Goal: Task Accomplishment & Management: Manage account settings

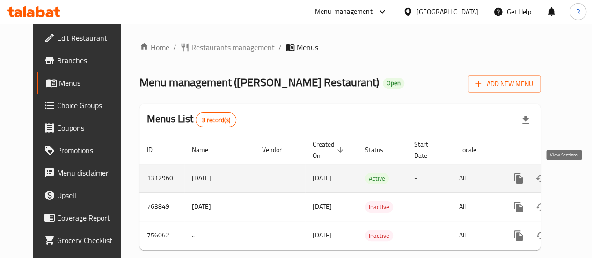
click at [580, 176] on icon "enhanced table" at bounding box center [585, 178] width 11 height 11
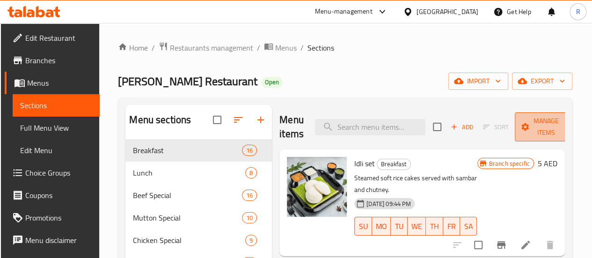
click at [541, 131] on span "Manage items" at bounding box center [546, 126] width 48 height 23
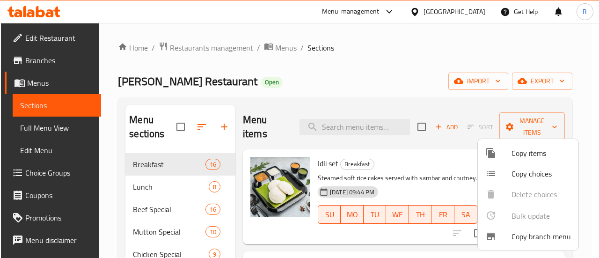
drag, startPoint x: 561, startPoint y: 123, endPoint x: 563, endPoint y: 150, distance: 26.7
click at [562, 150] on div "Copy items Copy choices Delete choices Bulk update 0 Copy branch menu" at bounding box center [299, 129] width 599 height 258
click at [495, 101] on div at bounding box center [299, 129] width 599 height 258
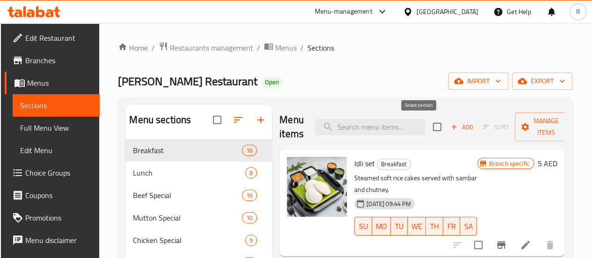
click at [427, 127] on input "checkbox" at bounding box center [437, 127] width 20 height 20
checkbox input "true"
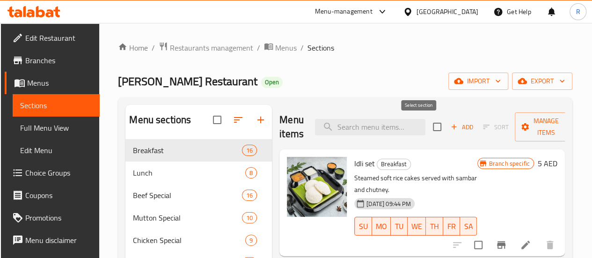
checkbox input "true"
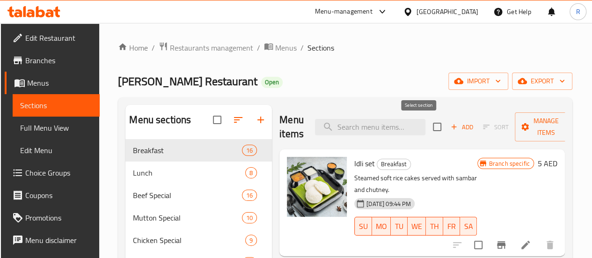
checkbox input "true"
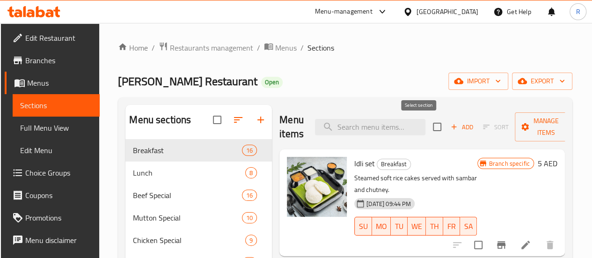
checkbox input "true"
click at [562, 122] on icon "button" at bounding box center [566, 126] width 9 height 9
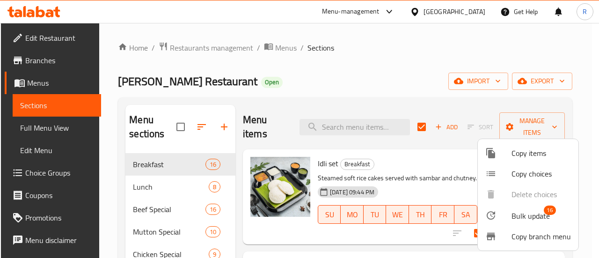
click at [517, 217] on span "Bulk update" at bounding box center [530, 215] width 38 height 11
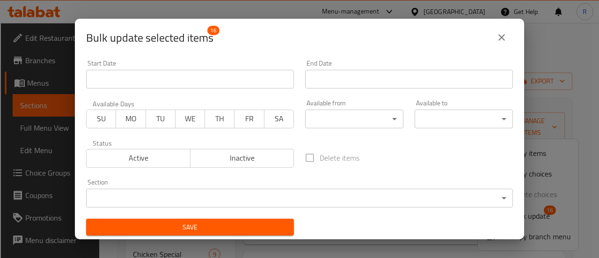
click at [343, 123] on body "​ Menu-management [GEOGRAPHIC_DATA] Get Help R Edit Restaurant Branches Menus S…" at bounding box center [299, 140] width 599 height 235
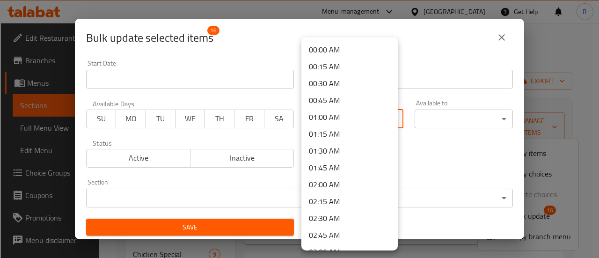
click at [502, 35] on div at bounding box center [299, 129] width 599 height 258
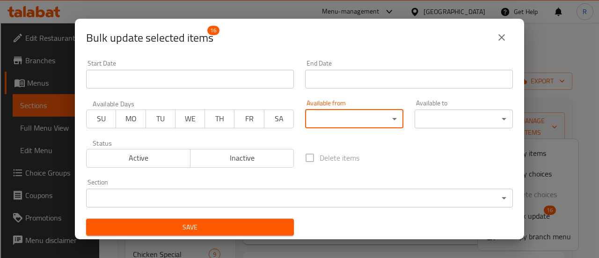
click at [501, 36] on icon "close" at bounding box center [501, 37] width 7 height 7
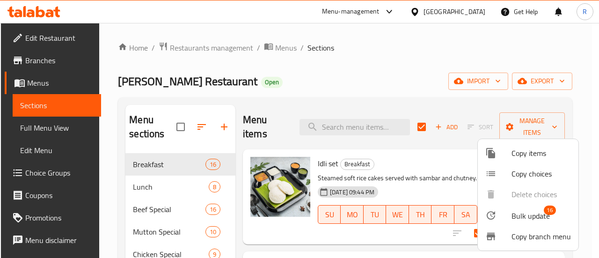
click at [524, 218] on span "Bulk update" at bounding box center [530, 215] width 38 height 11
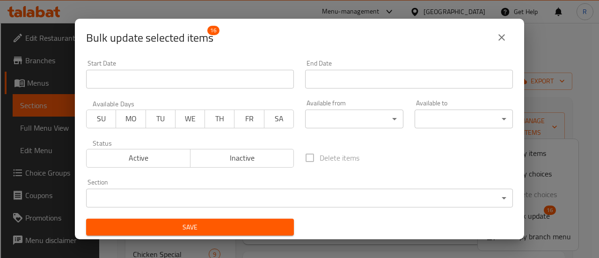
click at [343, 117] on body "​ Menu-management [GEOGRAPHIC_DATA] Get Help R Edit Restaurant Branches Menus S…" at bounding box center [299, 140] width 599 height 235
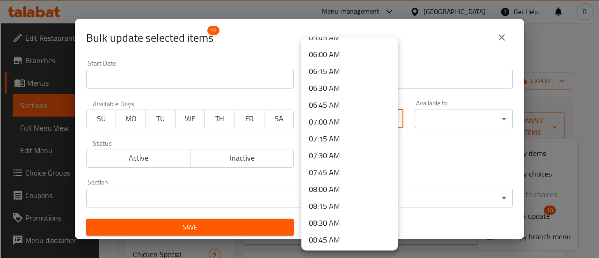
scroll to position [384, 0]
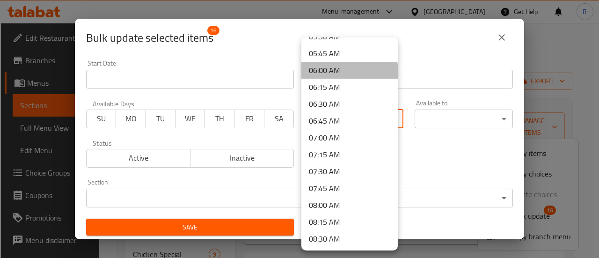
click at [349, 71] on li "06:00 AM" at bounding box center [349, 70] width 96 height 17
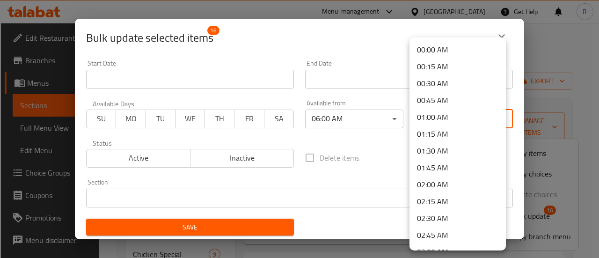
click at [444, 116] on body "​ Menu-management [GEOGRAPHIC_DATA] Get Help R Edit Restaurant Branches Menus S…" at bounding box center [299, 140] width 599 height 235
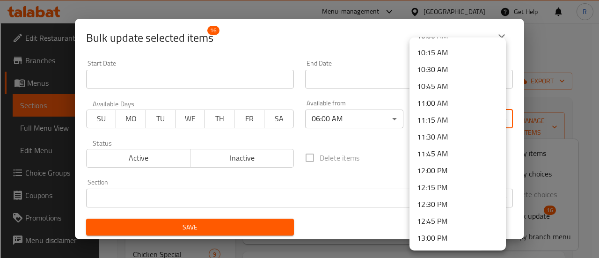
scroll to position [672, 0]
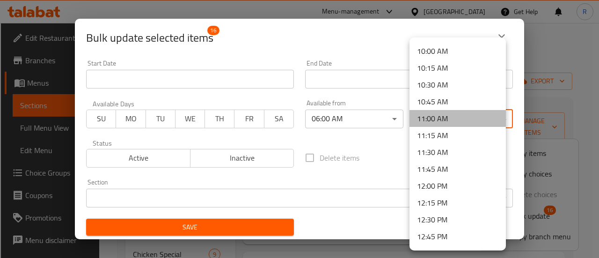
click at [460, 118] on li "11:00 AM" at bounding box center [457, 118] width 96 height 17
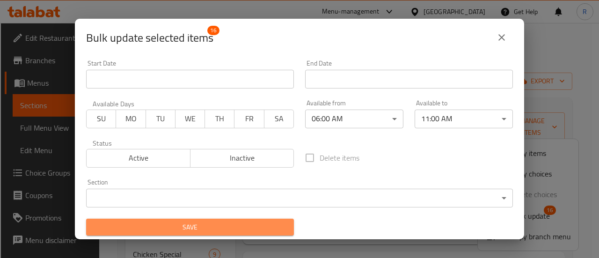
click at [247, 223] on span "Save" at bounding box center [190, 227] width 193 height 12
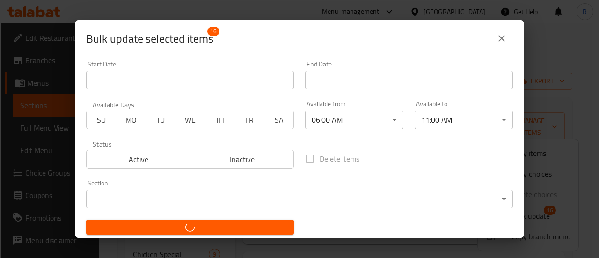
checkbox input "false"
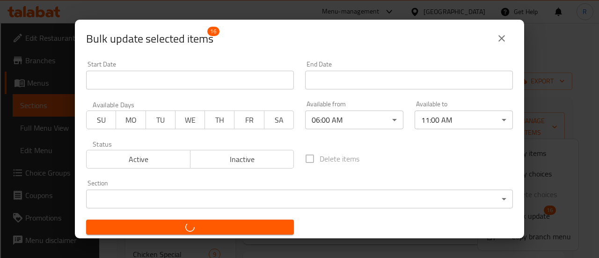
checkbox input "false"
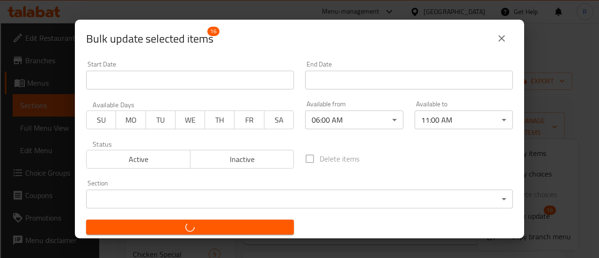
checkbox input "false"
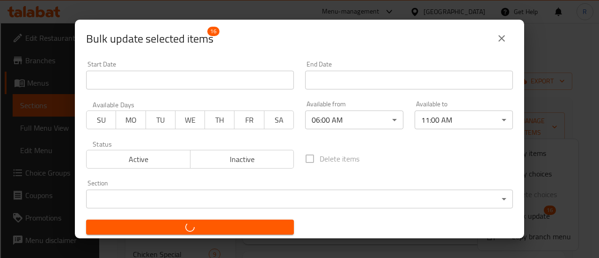
checkbox input "false"
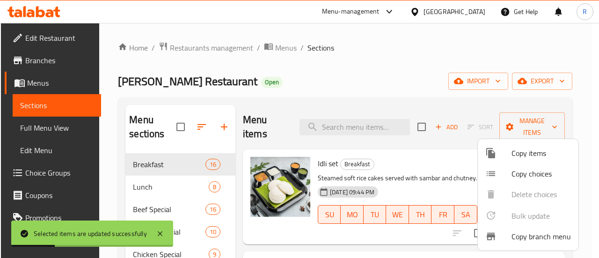
click at [164, 187] on div at bounding box center [299, 129] width 599 height 258
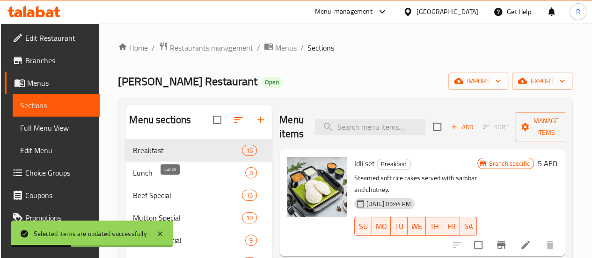
click at [166, 178] on span "Lunch" at bounding box center [189, 172] width 112 height 11
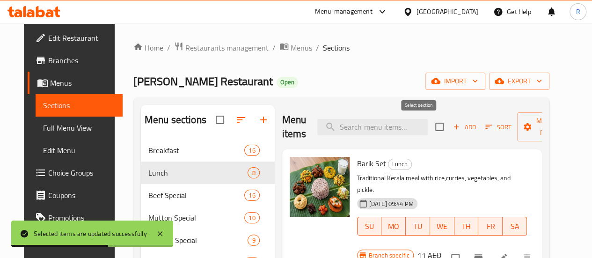
click at [430, 125] on input "checkbox" at bounding box center [440, 127] width 20 height 20
checkbox input "true"
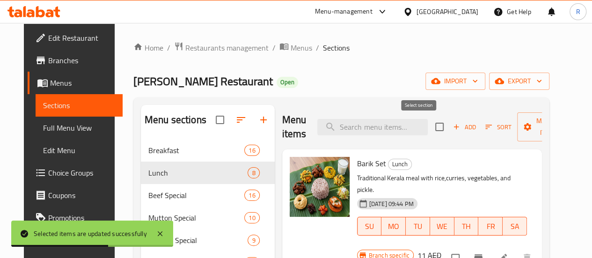
checkbox input "true"
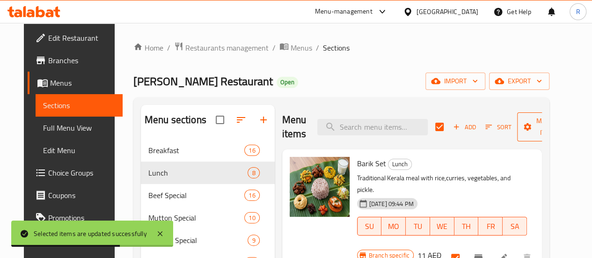
click at [537, 131] on span "Manage items" at bounding box center [548, 126] width 48 height 23
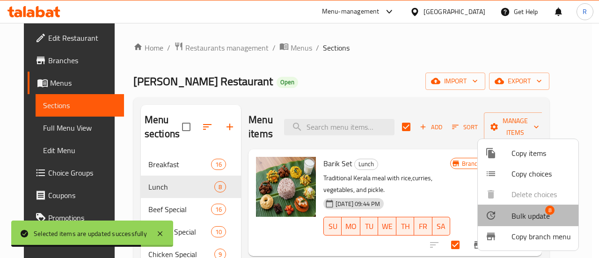
click at [527, 216] on span "Bulk update" at bounding box center [530, 215] width 38 height 11
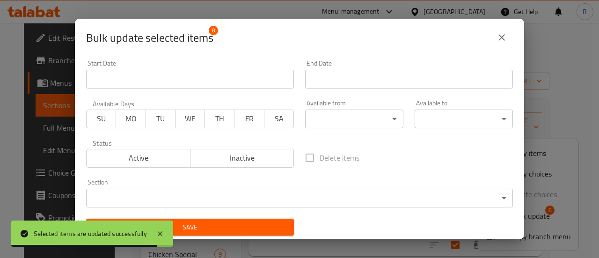
click at [360, 121] on body "Selected items are updated successfully ​ Menu-management [GEOGRAPHIC_DATA] Get…" at bounding box center [299, 140] width 599 height 235
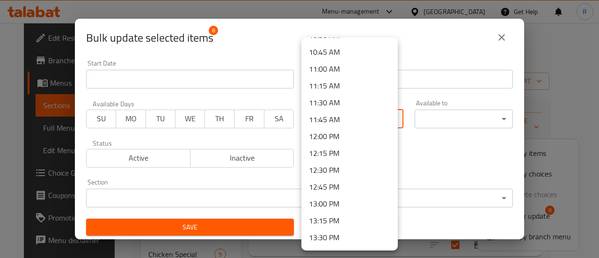
scroll to position [719, 0]
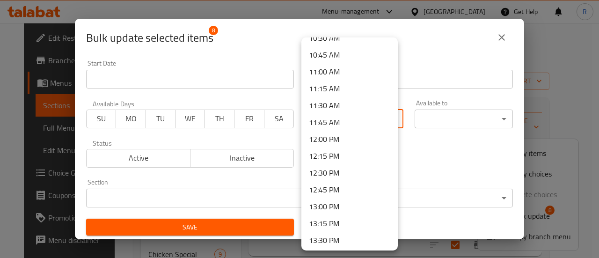
click at [353, 140] on li "12:00 PM" at bounding box center [349, 139] width 96 height 17
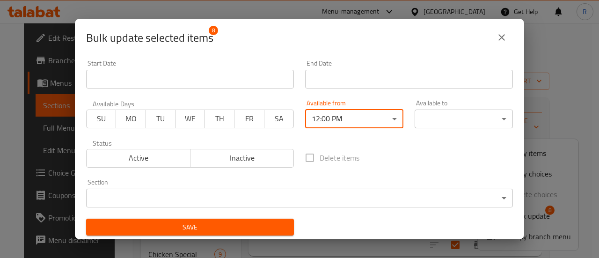
click at [473, 122] on body "​ Menu-management [GEOGRAPHIC_DATA] Get Help R Edit Restaurant Branches Menus S…" at bounding box center [299, 140] width 599 height 235
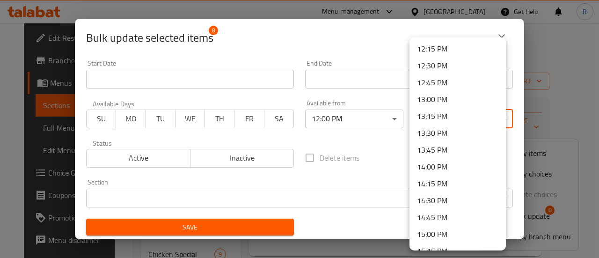
scroll to position [839, 0]
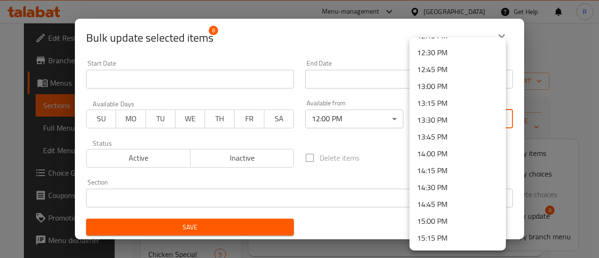
click at [450, 225] on li "15:00 PM" at bounding box center [457, 220] width 96 height 17
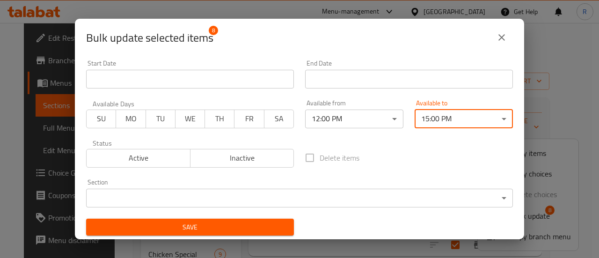
click at [276, 227] on span "Save" at bounding box center [190, 227] width 193 height 12
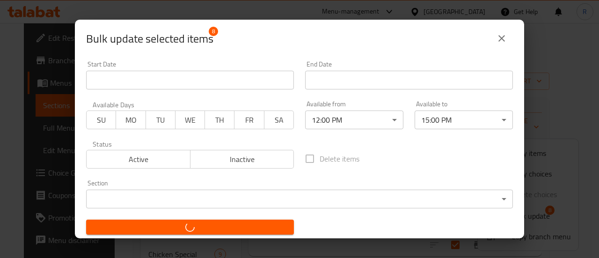
checkbox input "false"
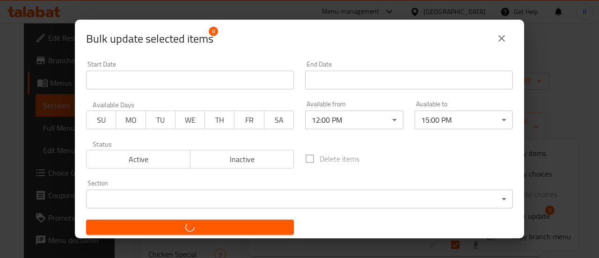
checkbox input "false"
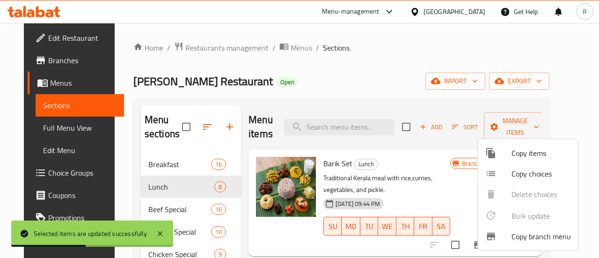
drag, startPoint x: 562, startPoint y: 125, endPoint x: 563, endPoint y: 142, distance: 16.9
click at [563, 142] on div "Copy items Copy choices Delete choices Bulk update 0 Copy branch menu" at bounding box center [299, 129] width 599 height 258
click at [161, 211] on div at bounding box center [299, 129] width 599 height 258
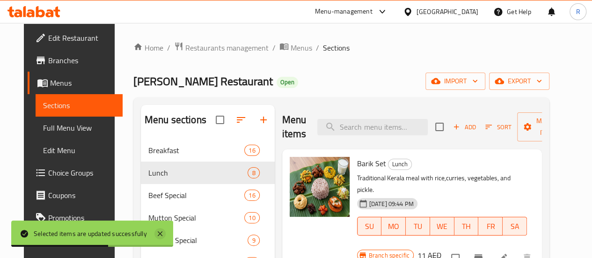
click at [158, 233] on icon at bounding box center [159, 233] width 11 height 11
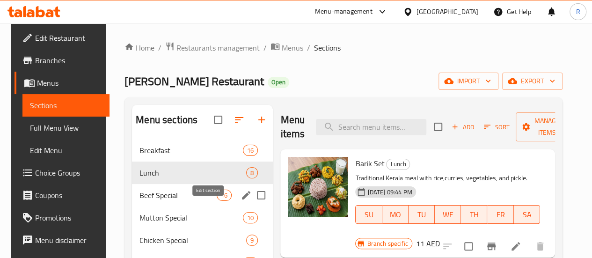
click at [240, 201] on icon "edit" at bounding box center [245, 194] width 11 height 11
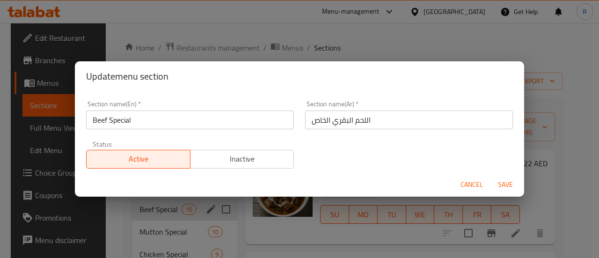
drag, startPoint x: 474, startPoint y: 189, endPoint x: 456, endPoint y: 188, distance: 18.8
click at [474, 189] on span "Cancel" at bounding box center [471, 185] width 22 height 12
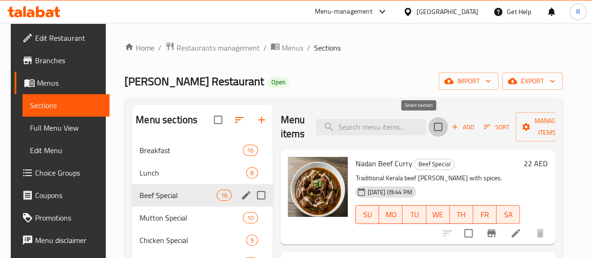
click at [428, 127] on input "checkbox" at bounding box center [438, 127] width 20 height 20
checkbox input "true"
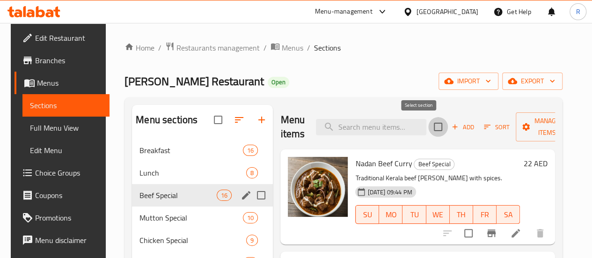
checkbox input "true"
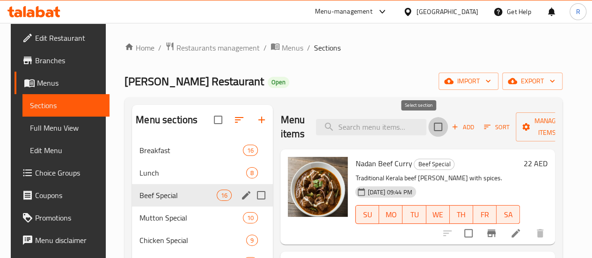
checkbox input "true"
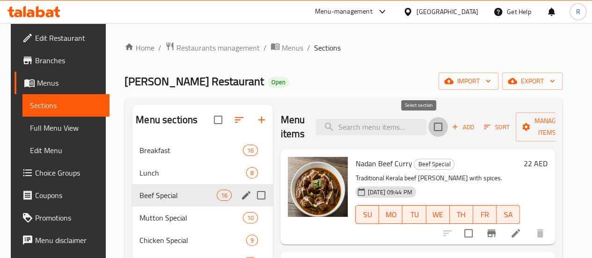
checkbox input "true"
click at [540, 126] on span "Manage items" at bounding box center [547, 126] width 48 height 23
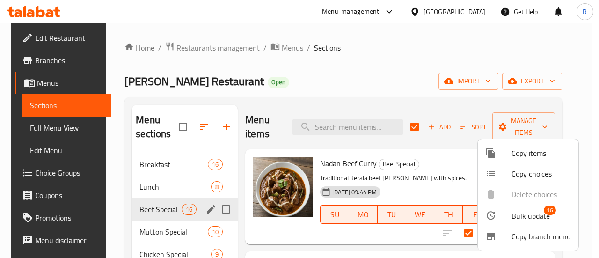
click at [524, 216] on span "Bulk update" at bounding box center [530, 215] width 38 height 11
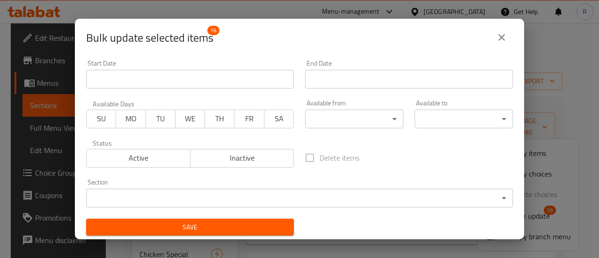
click at [340, 117] on body "​ Menu-management [GEOGRAPHIC_DATA] Get Help R Edit Restaurant Branches Menus S…" at bounding box center [299, 140] width 599 height 235
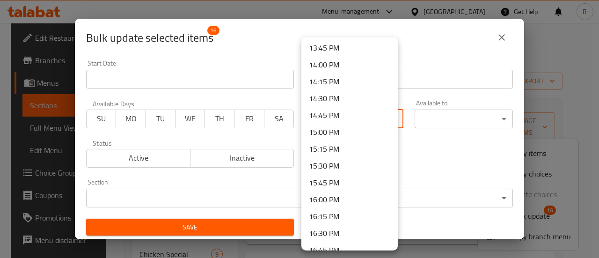
scroll to position [905, 0]
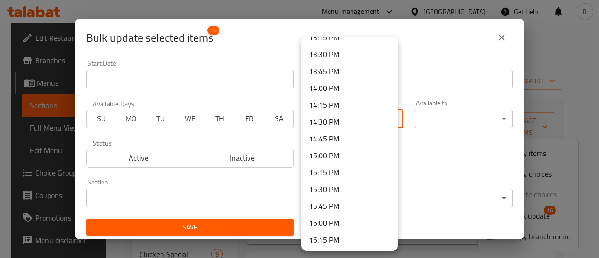
click at [355, 87] on li "14:00 PM" at bounding box center [349, 88] width 96 height 17
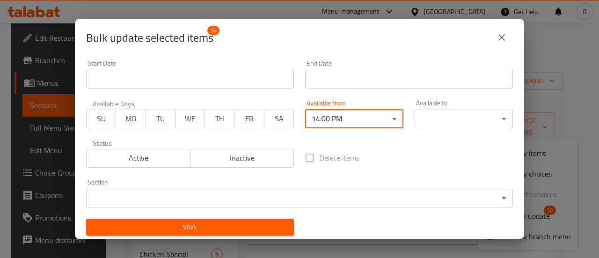
click at [455, 122] on body "​ Menu-management [GEOGRAPHIC_DATA] Get Help R Edit Restaurant Branches Menus S…" at bounding box center [299, 140] width 599 height 235
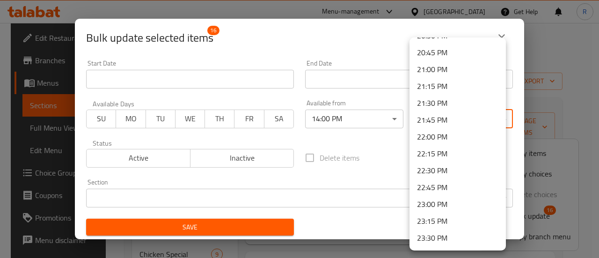
scroll to position [1401, 0]
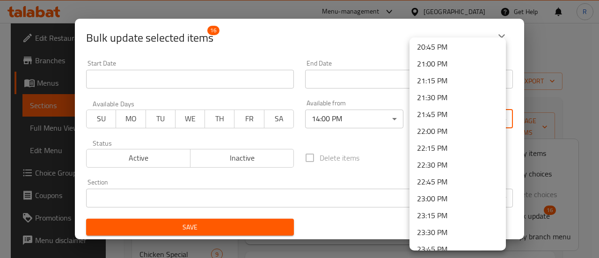
click at [441, 171] on li "22:30 PM" at bounding box center [457, 164] width 96 height 17
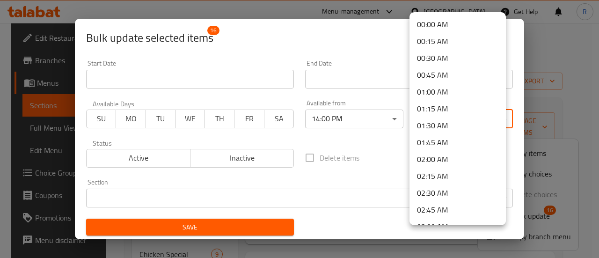
click at [468, 117] on body "​ Menu-management [GEOGRAPHIC_DATA] Get Help R Edit Restaurant Branches Menus S…" at bounding box center [299, 140] width 599 height 235
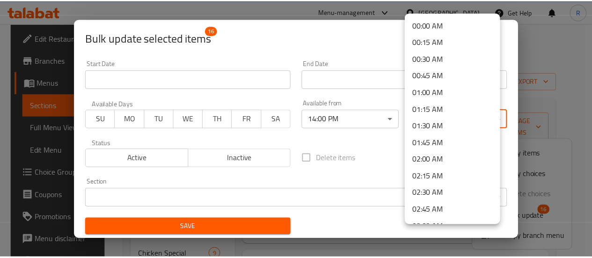
scroll to position [1421, 0]
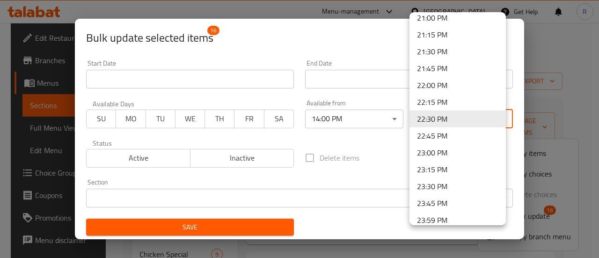
click at [464, 135] on li "22:45 PM" at bounding box center [457, 135] width 96 height 17
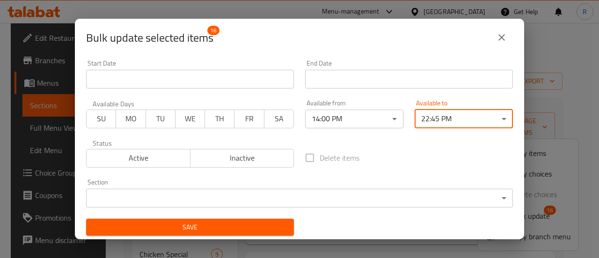
click at [263, 226] on span "Save" at bounding box center [190, 227] width 193 height 12
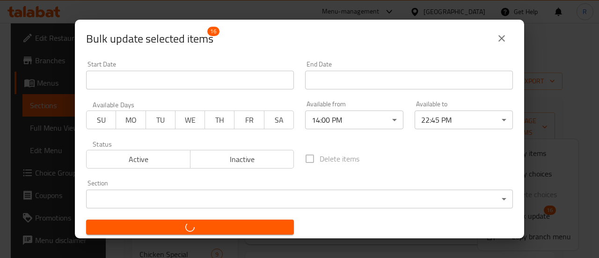
checkbox input "false"
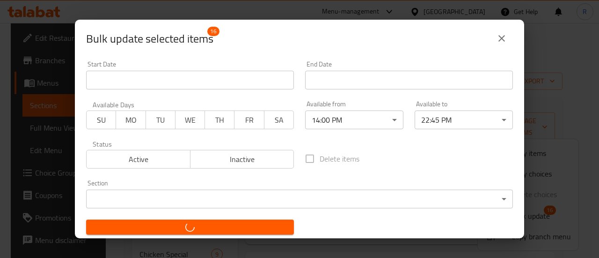
checkbox input "false"
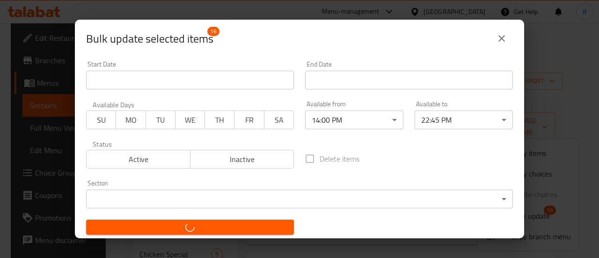
checkbox input "false"
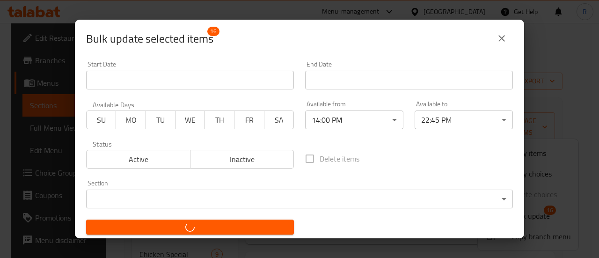
checkbox input "false"
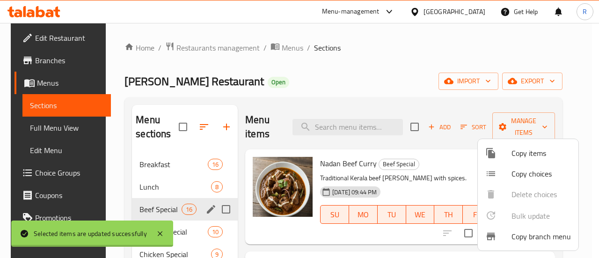
click at [199, 231] on div at bounding box center [299, 129] width 599 height 258
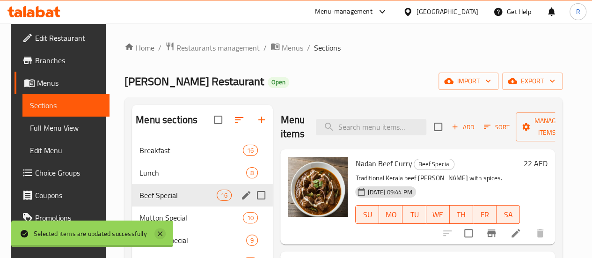
click at [163, 232] on icon at bounding box center [159, 233] width 11 height 11
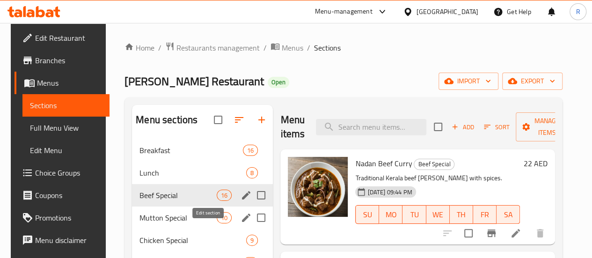
click at [240, 223] on icon "edit" at bounding box center [245, 217] width 11 height 11
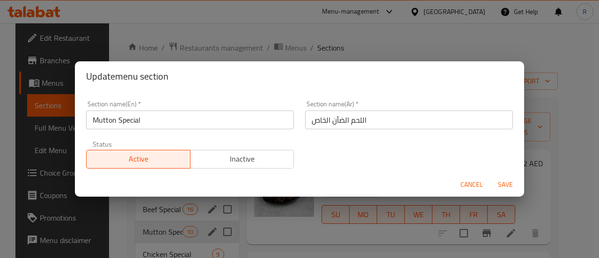
click at [466, 183] on span "Cancel" at bounding box center [471, 185] width 22 height 12
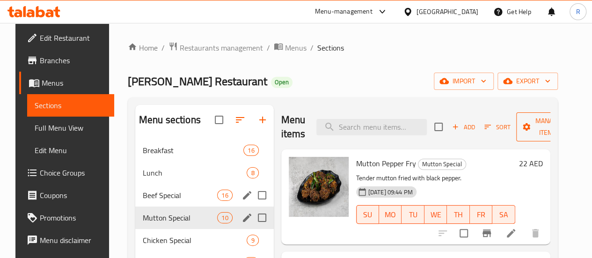
click at [524, 131] on span "Manage items" at bounding box center [548, 126] width 48 height 23
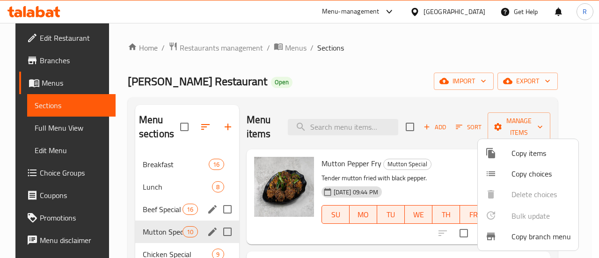
click at [225, 230] on div at bounding box center [299, 129] width 599 height 258
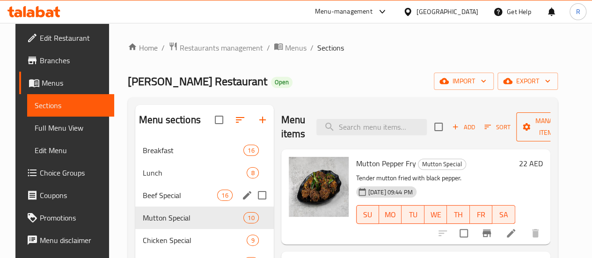
click at [542, 133] on span "Manage items" at bounding box center [548, 126] width 48 height 23
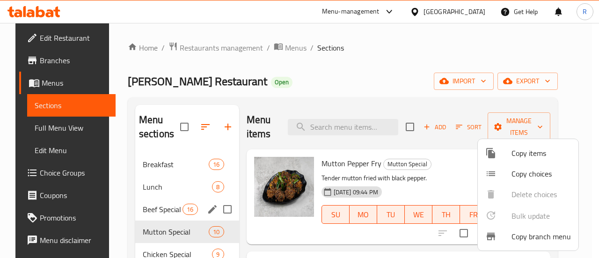
click at [537, 219] on ul "Copy items Copy choices Delete choices Bulk update 0 Copy branch menu" at bounding box center [528, 194] width 101 height 111
click at [237, 231] on div at bounding box center [299, 129] width 599 height 258
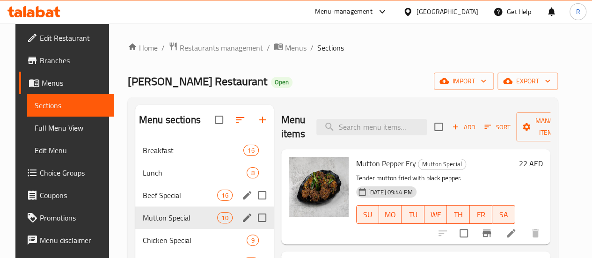
click at [252, 227] on input "Menu sections" at bounding box center [262, 218] width 20 height 20
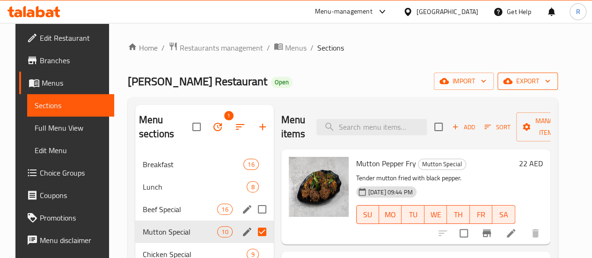
click at [546, 83] on span "export" at bounding box center [527, 81] width 45 height 12
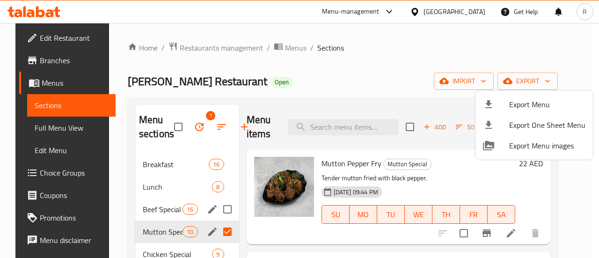
drag, startPoint x: 495, startPoint y: 185, endPoint x: 499, endPoint y: 181, distance: 5.3
click at [495, 185] on div at bounding box center [299, 129] width 599 height 258
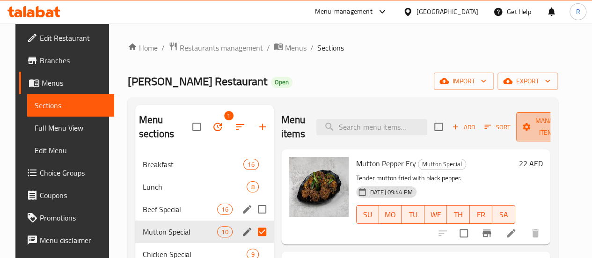
click at [532, 124] on span "Manage items" at bounding box center [548, 126] width 48 height 23
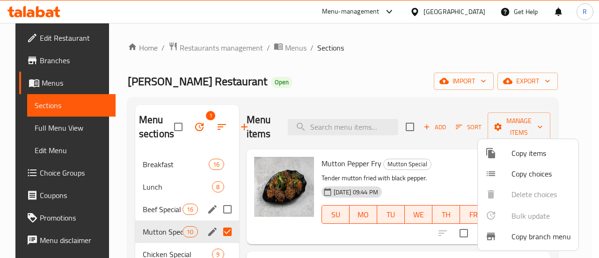
click at [528, 218] on ul "Copy items Copy choices Delete choices Bulk update 0 Copy branch menu" at bounding box center [528, 194] width 101 height 111
drag, startPoint x: 563, startPoint y: 141, endPoint x: 570, endPoint y: 139, distance: 7.3
click at [563, 141] on ul "Copy items Copy choices Delete choices Bulk update 0 Copy branch menu" at bounding box center [528, 194] width 101 height 111
click at [583, 119] on div at bounding box center [299, 129] width 599 height 258
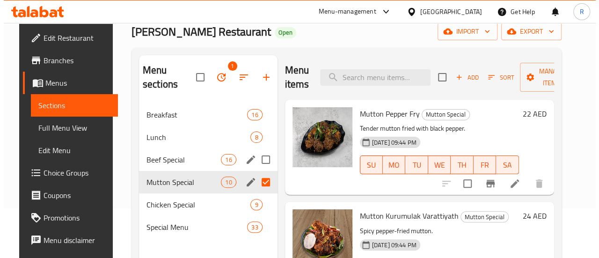
scroll to position [47, 0]
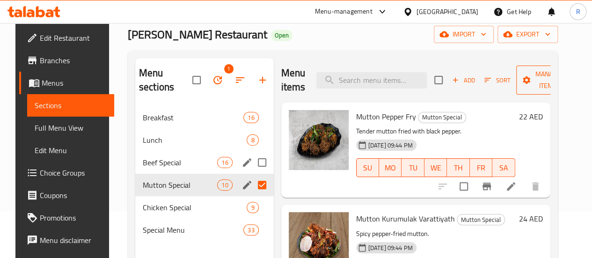
click at [534, 88] on span "Manage items" at bounding box center [548, 79] width 48 height 23
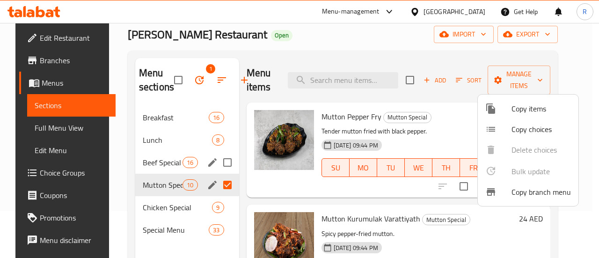
click at [528, 170] on ul "Copy items Copy choices Delete choices Bulk update 0 Copy branch menu" at bounding box center [528, 150] width 101 height 111
click at [175, 209] on div at bounding box center [299, 129] width 599 height 258
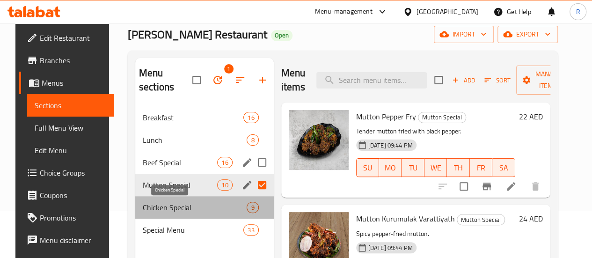
click at [207, 205] on span "Chicken Special" at bounding box center [195, 207] width 104 height 11
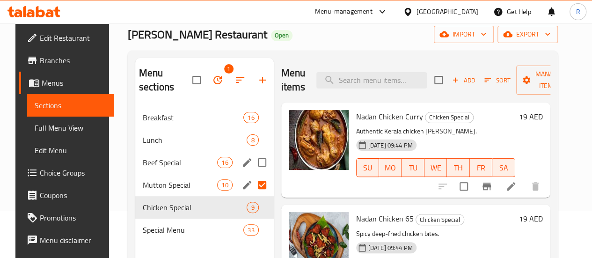
click at [252, 181] on input "Menu sections" at bounding box center [262, 185] width 20 height 20
checkbox input "false"
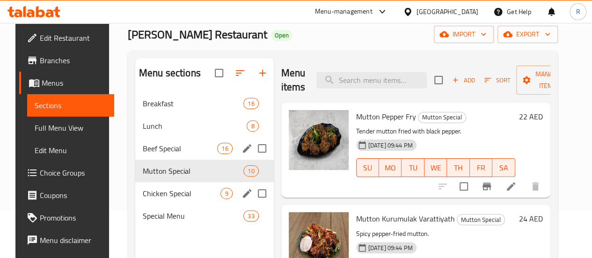
click at [252, 203] on input "Menu sections" at bounding box center [262, 193] width 20 height 20
checkbox input "true"
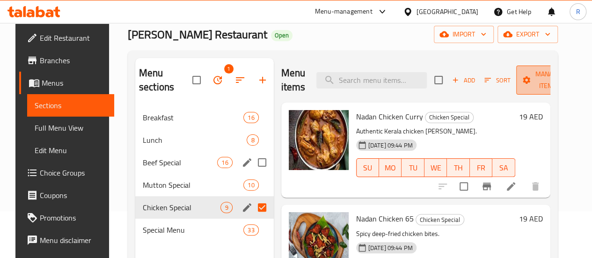
click at [524, 81] on span "Manage items" at bounding box center [548, 79] width 48 height 23
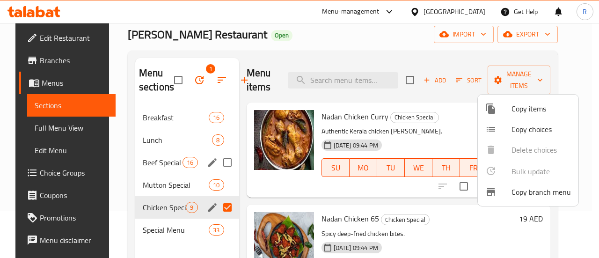
click at [223, 204] on div at bounding box center [299, 129] width 599 height 258
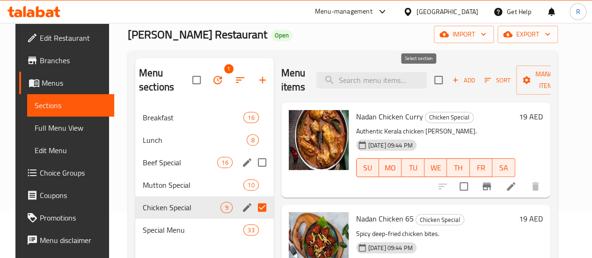
click at [429, 76] on input "checkbox" at bounding box center [439, 80] width 20 height 20
checkbox input "true"
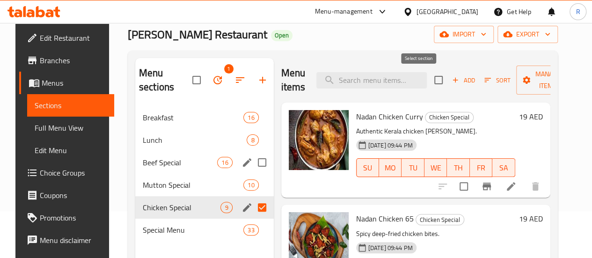
checkbox input "true"
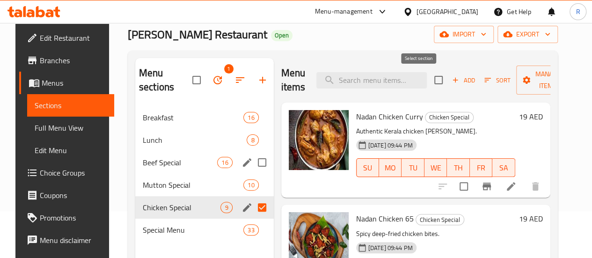
checkbox input "true"
click at [526, 80] on span "Manage items" at bounding box center [548, 79] width 48 height 23
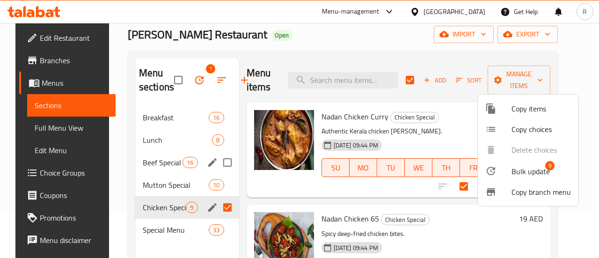
click at [519, 168] on span "Bulk update" at bounding box center [530, 171] width 38 height 11
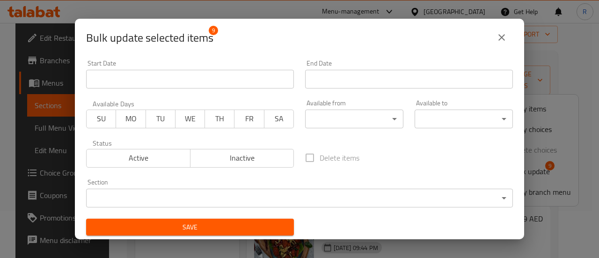
click at [360, 120] on body "​ Menu-management [GEOGRAPHIC_DATA] Get Help R Edit Restaurant Branches Menus S…" at bounding box center [299, 93] width 599 height 235
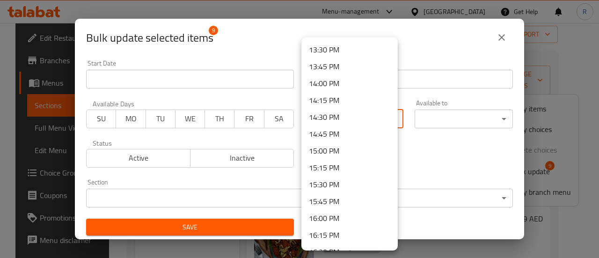
scroll to position [902, 0]
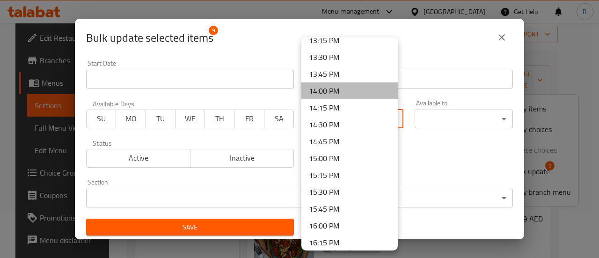
click at [353, 90] on li "14:00 PM" at bounding box center [349, 90] width 96 height 17
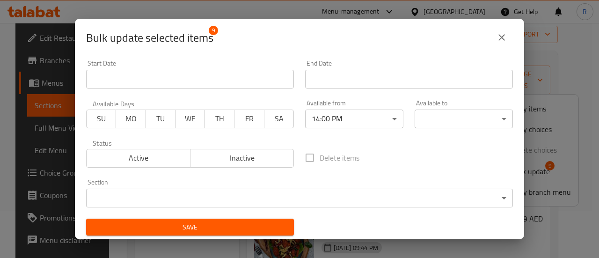
click at [459, 120] on body "​ Menu-management [GEOGRAPHIC_DATA] Get Help R Edit Restaurant Branches Menus S…" at bounding box center [299, 93] width 599 height 235
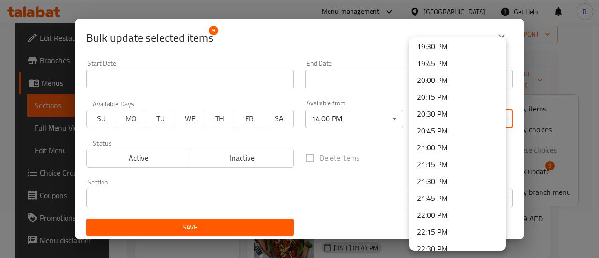
scroll to position [1428, 0]
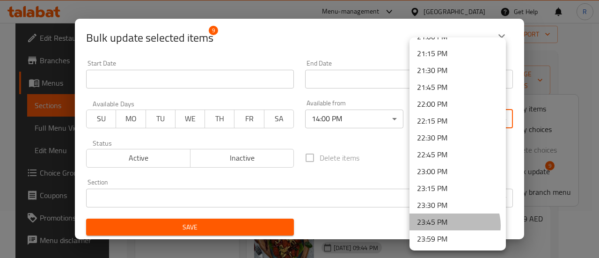
click at [454, 224] on li "23:45 PM" at bounding box center [457, 221] width 96 height 17
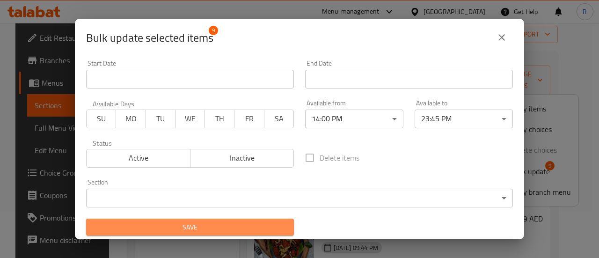
click at [222, 225] on span "Save" at bounding box center [190, 227] width 193 height 12
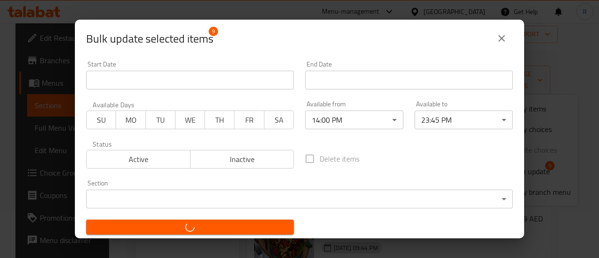
checkbox input "false"
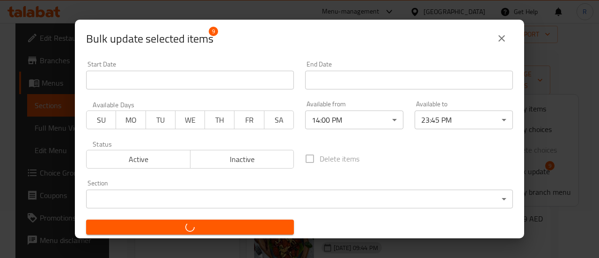
checkbox input "false"
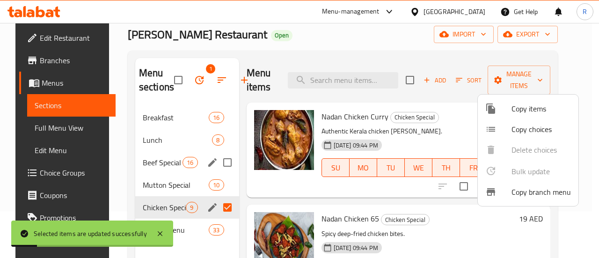
click at [202, 181] on div at bounding box center [299, 129] width 599 height 258
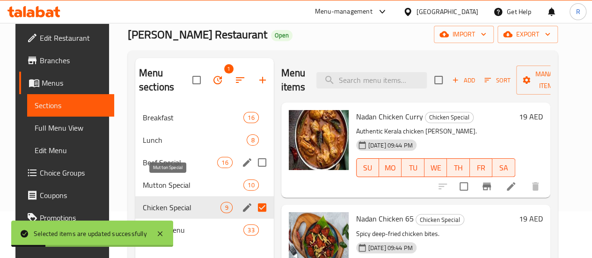
click at [201, 185] on span "Mutton Special" at bounding box center [193, 184] width 101 height 11
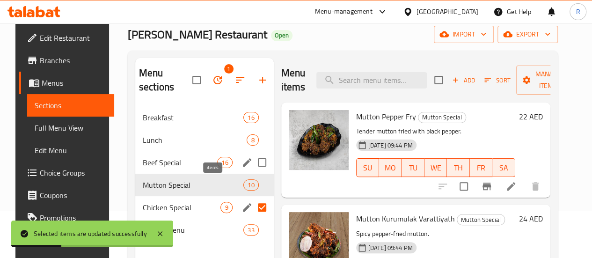
click at [244, 184] on span "10" at bounding box center [251, 185] width 14 height 9
click at [157, 235] on icon at bounding box center [159, 233] width 11 height 11
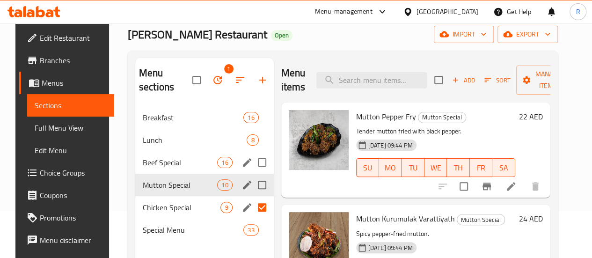
click at [252, 183] on input "Menu sections" at bounding box center [262, 185] width 20 height 20
checkbox input "true"
click at [429, 80] on input "checkbox" at bounding box center [439, 80] width 20 height 20
checkbox input "true"
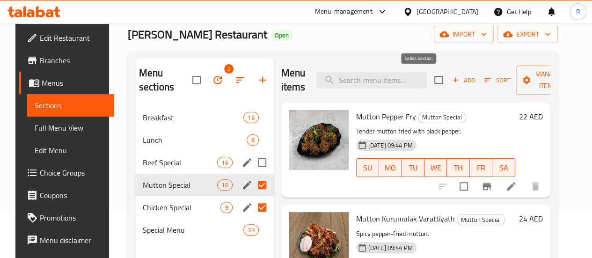
checkbox input "true"
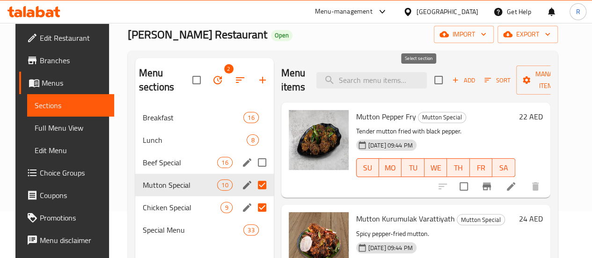
checkbox input "true"
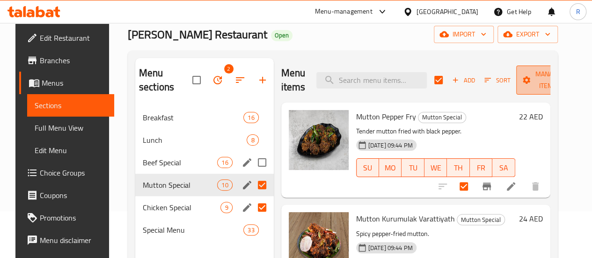
click at [531, 78] on span "Manage items" at bounding box center [548, 79] width 48 height 23
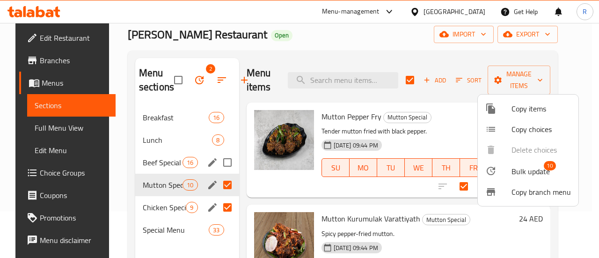
click at [526, 170] on span "Bulk update" at bounding box center [530, 171] width 38 height 11
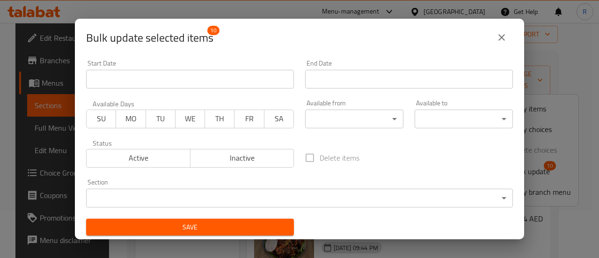
click at [359, 117] on body "​ Menu-management [GEOGRAPHIC_DATA] Get Help R Edit Restaurant Branches Menus S…" at bounding box center [299, 93] width 599 height 235
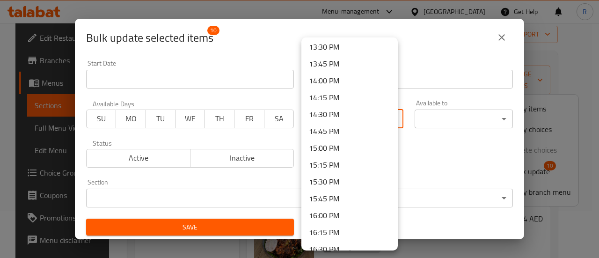
scroll to position [907, 0]
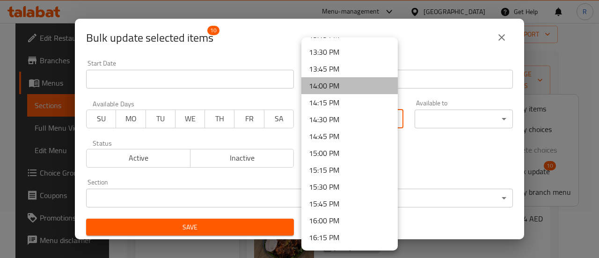
click at [355, 84] on li "14:00 PM" at bounding box center [349, 85] width 96 height 17
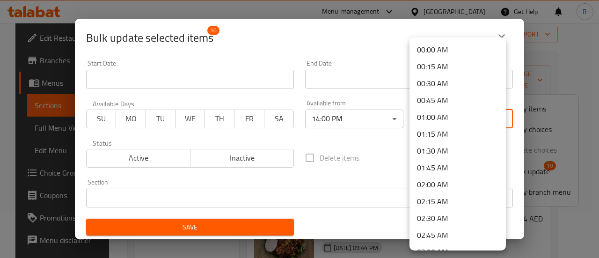
click at [442, 115] on body "​ Menu-management [GEOGRAPHIC_DATA] Get Help R Edit Restaurant Branches Menus S…" at bounding box center [299, 93] width 599 height 235
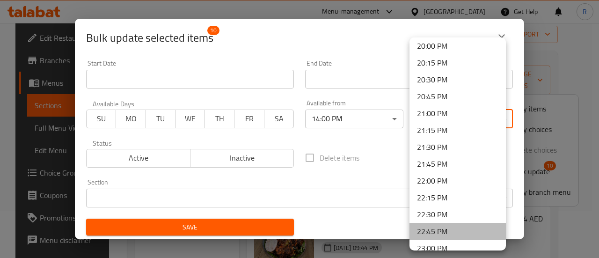
drag, startPoint x: 465, startPoint y: 229, endPoint x: 437, endPoint y: 233, distance: 28.3
click at [465, 229] on li "22:45 PM" at bounding box center [457, 231] width 96 height 17
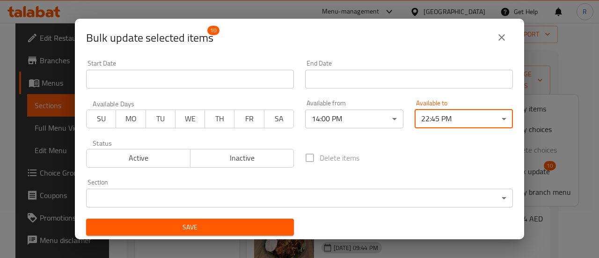
click at [486, 120] on body "​ Menu-management [GEOGRAPHIC_DATA] Get Help R Edit Restaurant Branches Menus S…" at bounding box center [299, 93] width 599 height 235
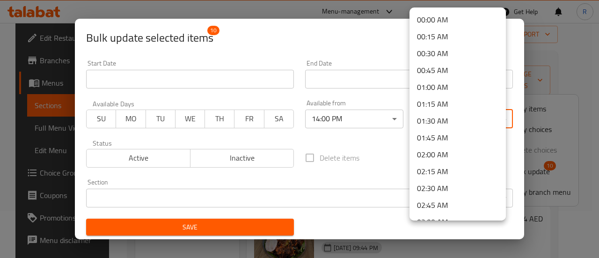
scroll to position [1428, 0]
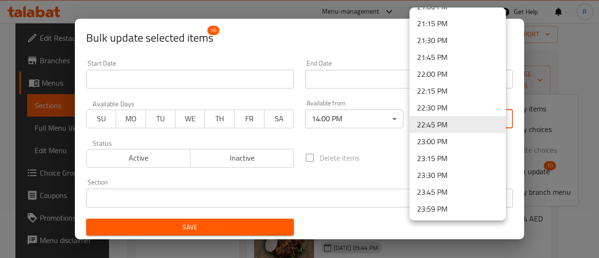
click at [441, 188] on li "23:45 PM" at bounding box center [457, 191] width 96 height 17
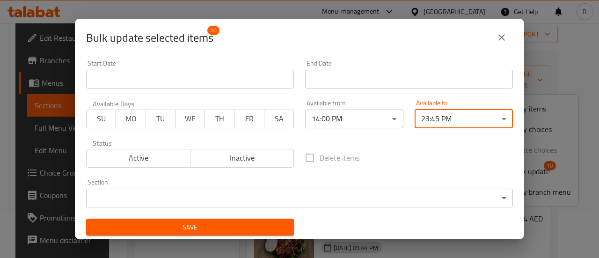
click at [273, 222] on span "Save" at bounding box center [190, 227] width 193 height 12
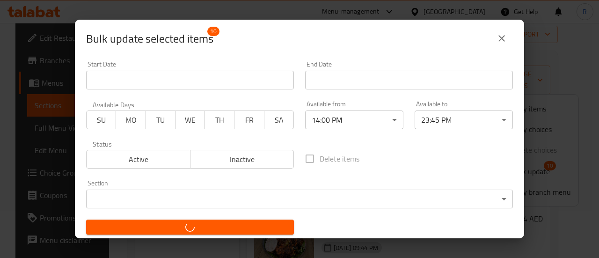
checkbox input "false"
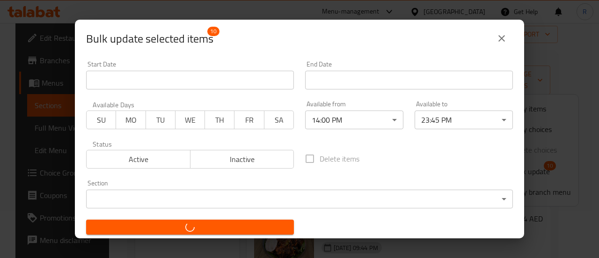
checkbox input "false"
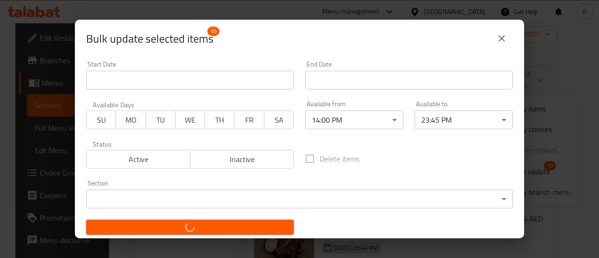
checkbox input "false"
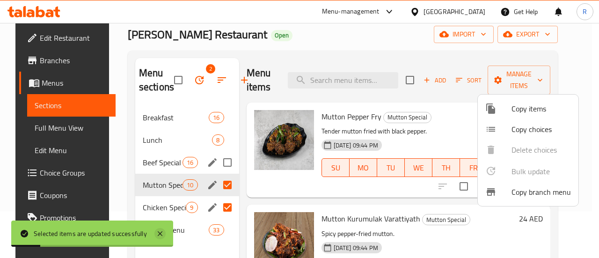
click at [159, 232] on icon at bounding box center [159, 233] width 11 height 11
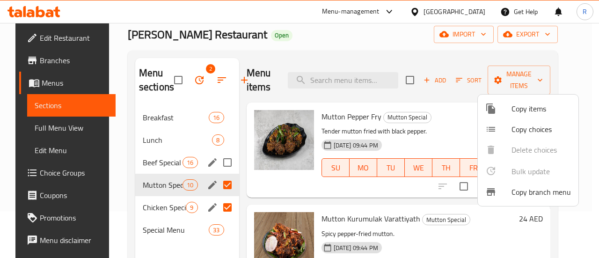
click at [190, 232] on div at bounding box center [299, 129] width 599 height 258
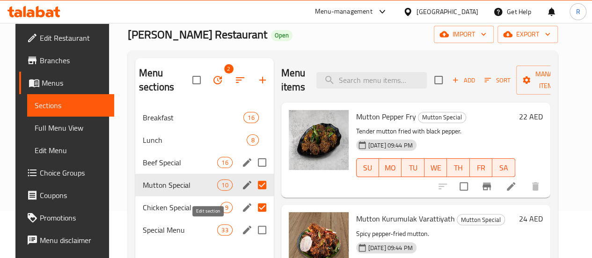
click at [241, 229] on icon "edit" at bounding box center [246, 229] width 11 height 11
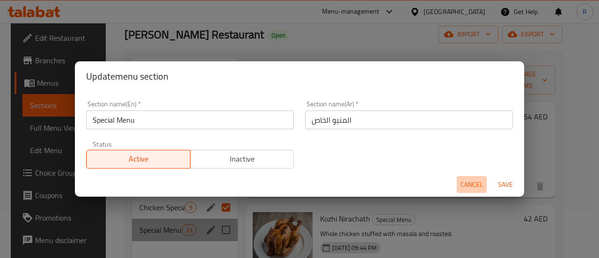
drag, startPoint x: 466, startPoint y: 184, endPoint x: 473, endPoint y: 185, distance: 7.2
click at [466, 183] on span "Cancel" at bounding box center [471, 185] width 22 height 12
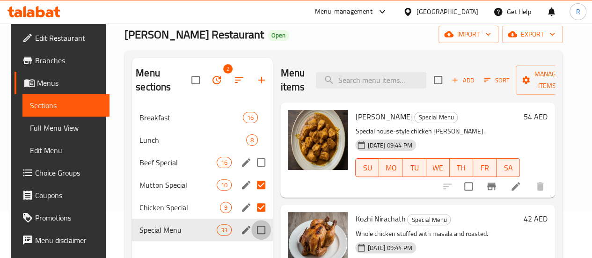
click at [251, 228] on input "Menu sections" at bounding box center [261, 230] width 20 height 20
checkbox input "true"
click at [538, 80] on span "Manage items" at bounding box center [547, 79] width 48 height 23
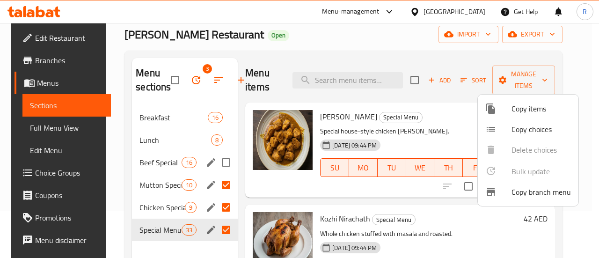
click at [421, 79] on div at bounding box center [299, 129] width 599 height 258
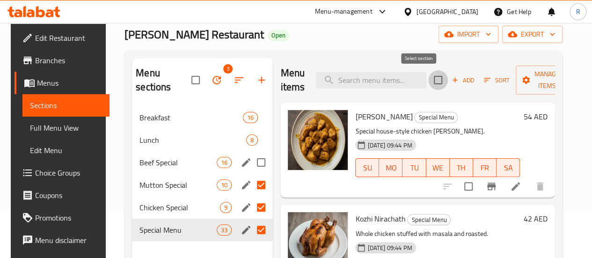
click at [428, 81] on input "checkbox" at bounding box center [438, 80] width 20 height 20
checkbox input "true"
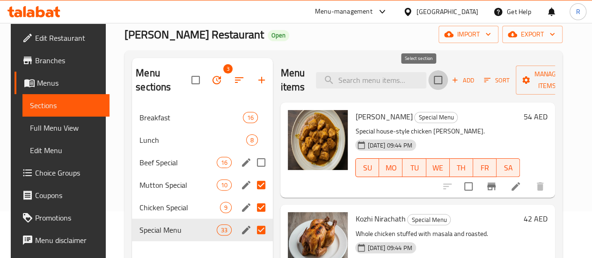
checkbox input "true"
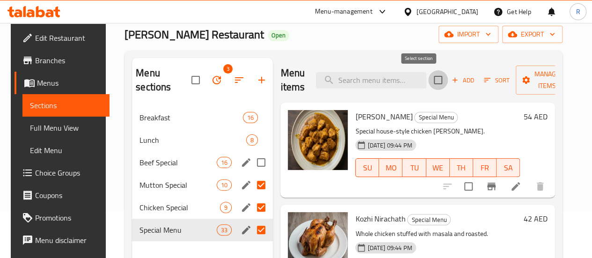
checkbox input "true"
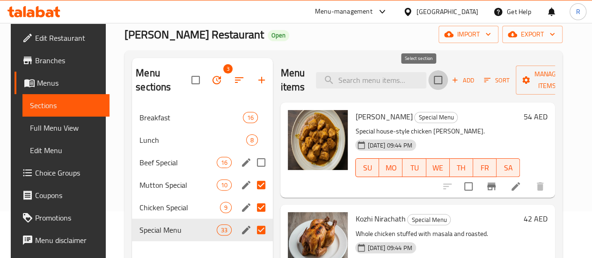
checkbox input "true"
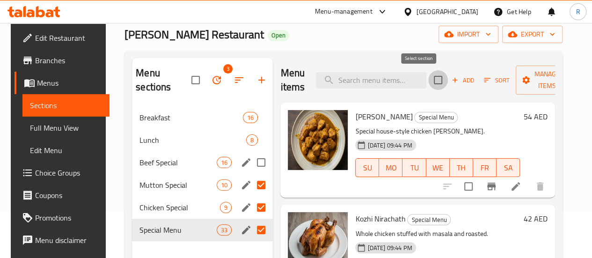
checkbox input "true"
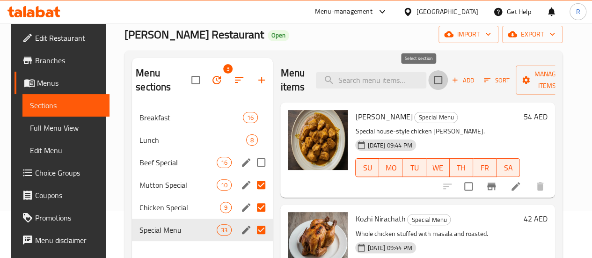
checkbox input "true"
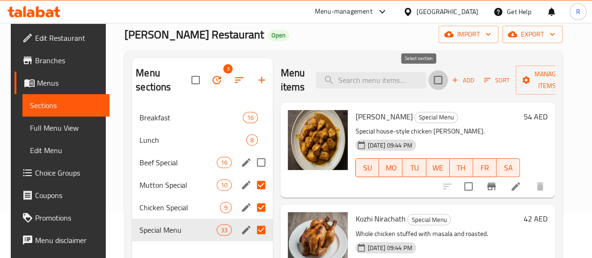
checkbox input "true"
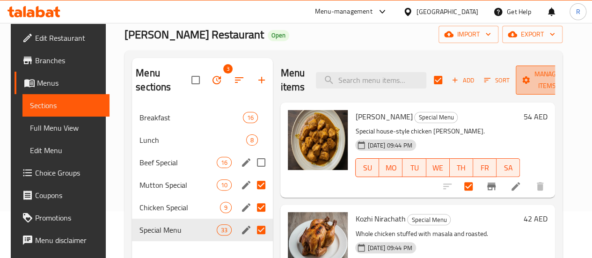
click at [537, 78] on span "Manage items" at bounding box center [547, 79] width 48 height 23
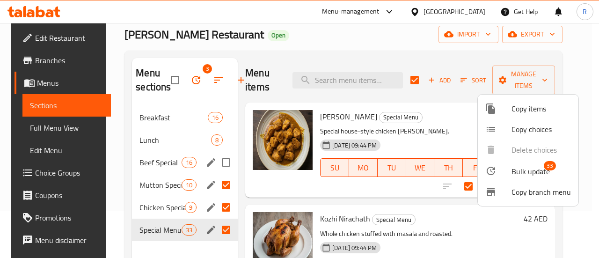
click at [530, 175] on span "Bulk update" at bounding box center [530, 171] width 38 height 11
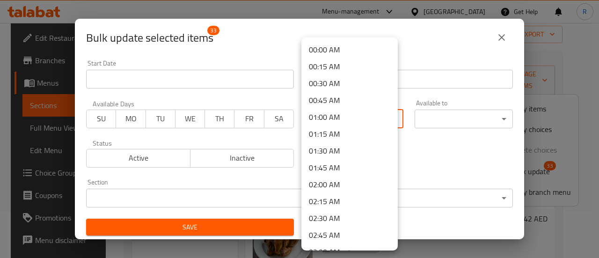
click at [353, 124] on body "​ Menu-management [GEOGRAPHIC_DATA] Get Help R Edit Restaurant Branches Menus S…" at bounding box center [299, 93] width 599 height 235
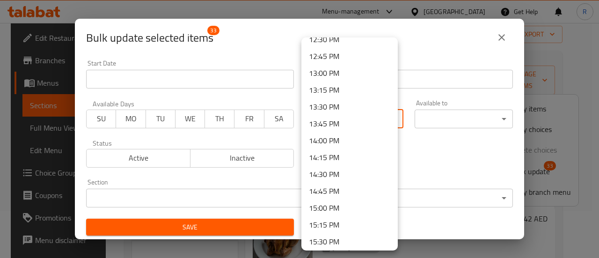
scroll to position [847, 0]
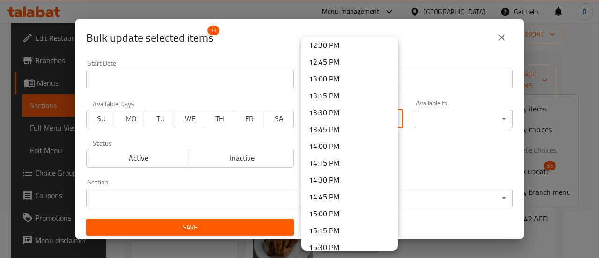
drag, startPoint x: 350, startPoint y: 147, endPoint x: 376, endPoint y: 140, distance: 27.2
click at [351, 146] on li "14:00 PM" at bounding box center [349, 146] width 96 height 17
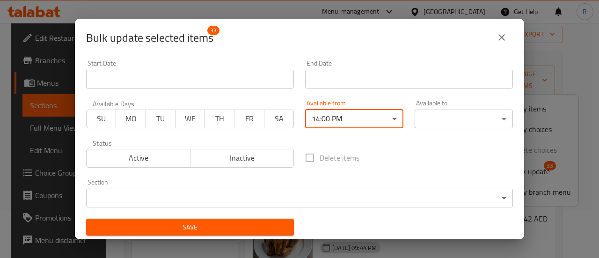
click at [455, 117] on body "​ Menu-management [GEOGRAPHIC_DATA] Get Help R Edit Restaurant Branches Menus S…" at bounding box center [299, 93] width 599 height 235
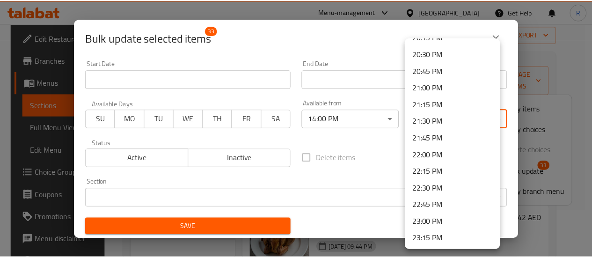
scroll to position [1428, 0]
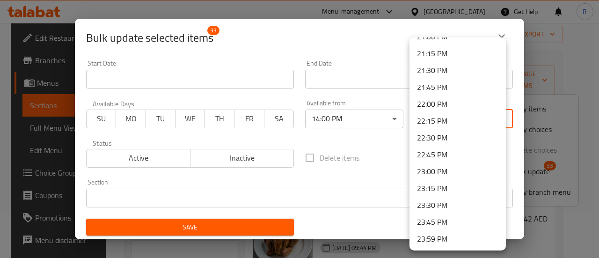
click at [459, 220] on li "23:45 PM" at bounding box center [457, 221] width 96 height 17
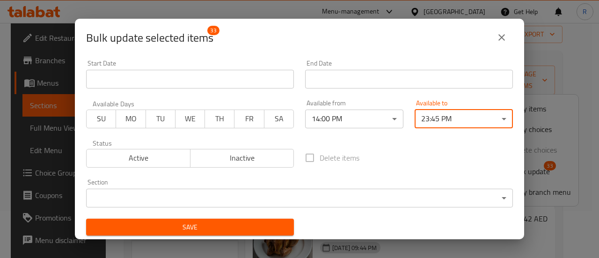
click at [218, 225] on span "Save" at bounding box center [190, 227] width 193 height 12
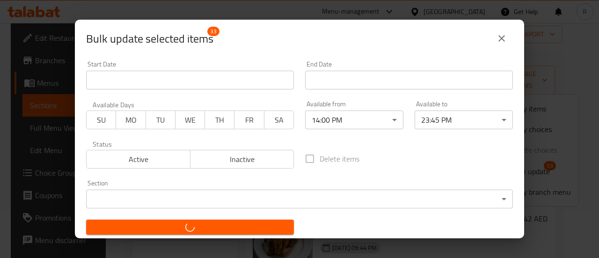
checkbox input "false"
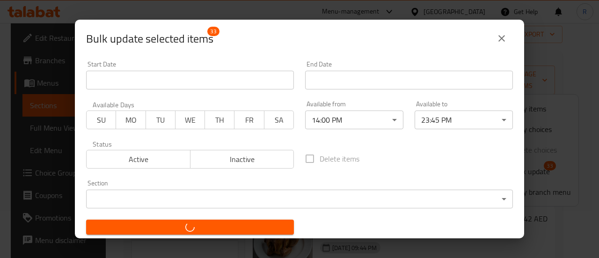
checkbox input "false"
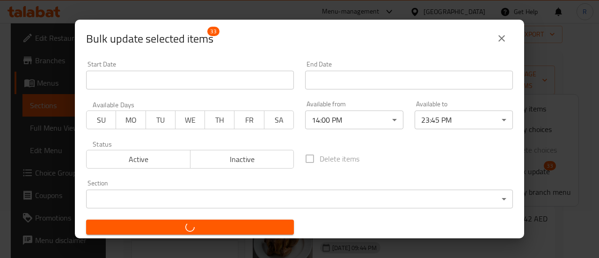
checkbox input "false"
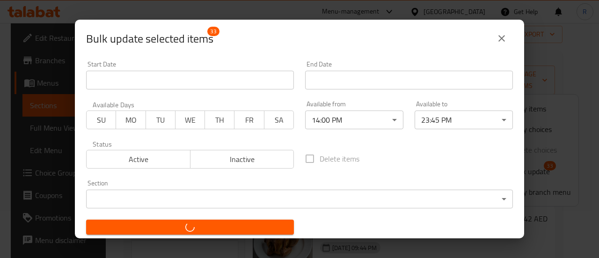
checkbox input "false"
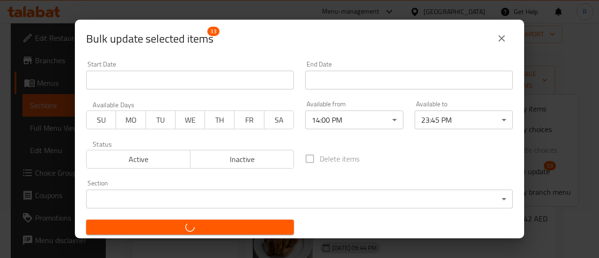
checkbox input "false"
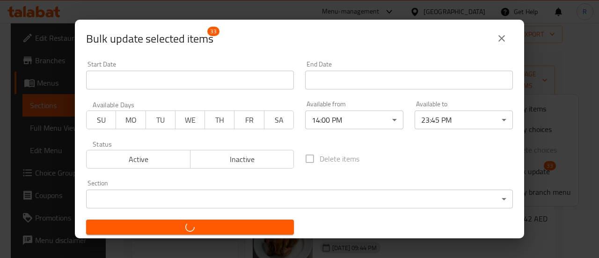
checkbox input "false"
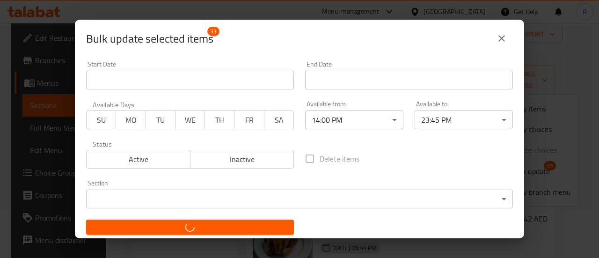
checkbox input "false"
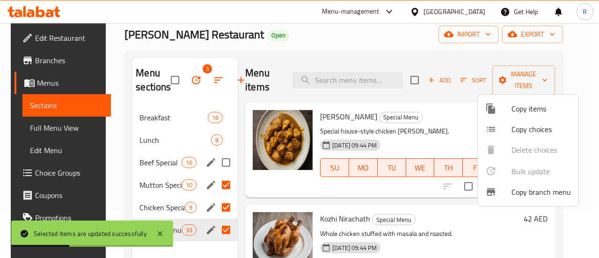
click at [101, 183] on div at bounding box center [299, 129] width 599 height 258
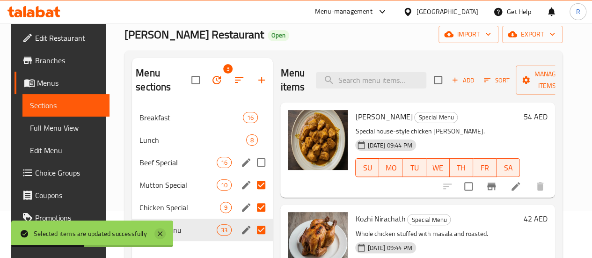
click at [157, 235] on icon at bounding box center [159, 233] width 11 height 11
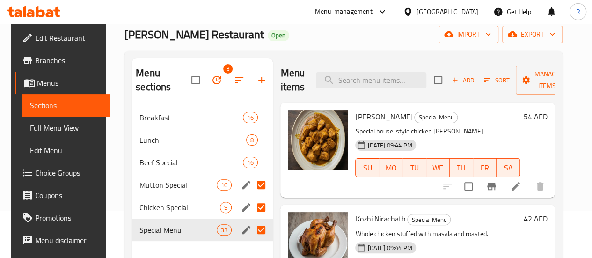
click at [92, 12] on div "Menu-management [GEOGRAPHIC_DATA] Get Help R" at bounding box center [296, 11] width 592 height 22
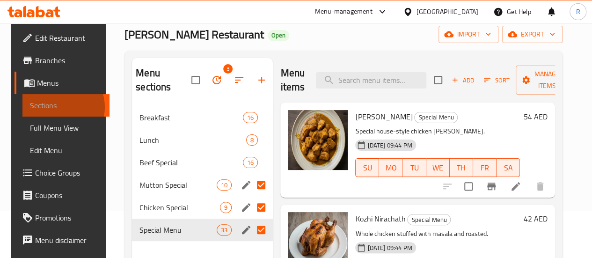
click at [45, 107] on span "Sections" at bounding box center [66, 105] width 72 height 11
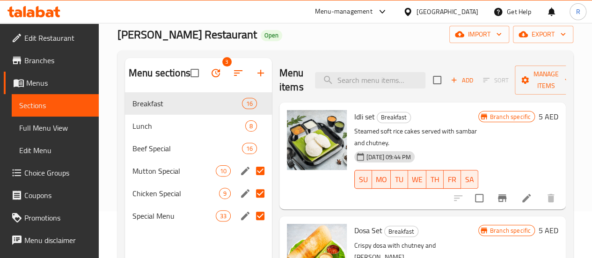
click at [44, 60] on span "Branches" at bounding box center [57, 60] width 67 height 11
